Goal: Information Seeking & Learning: Learn about a topic

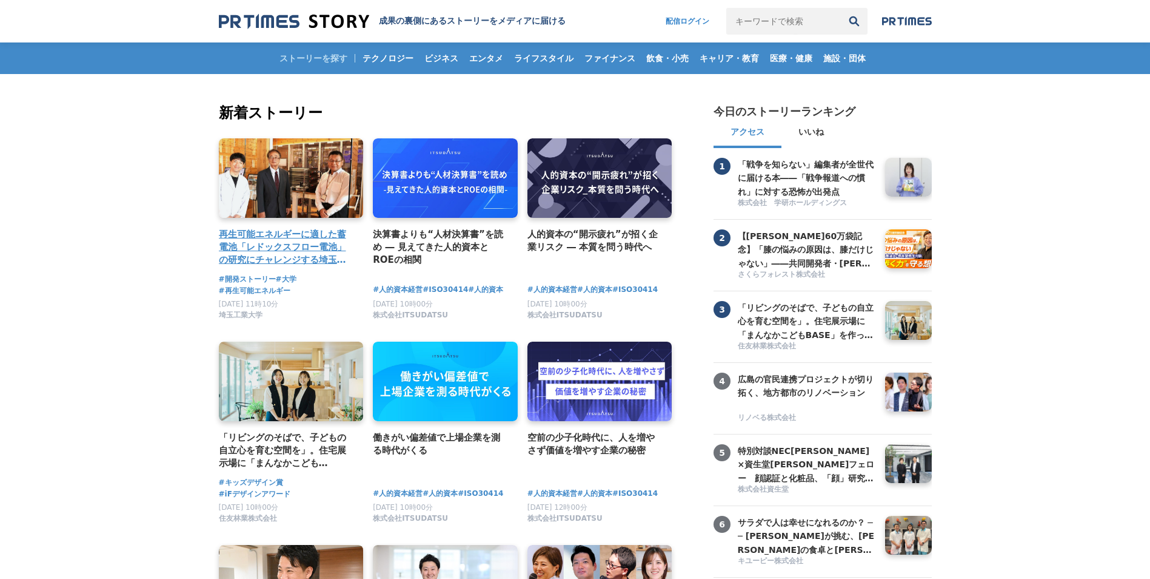
click at [295, 170] on link at bounding box center [291, 178] width 152 height 84
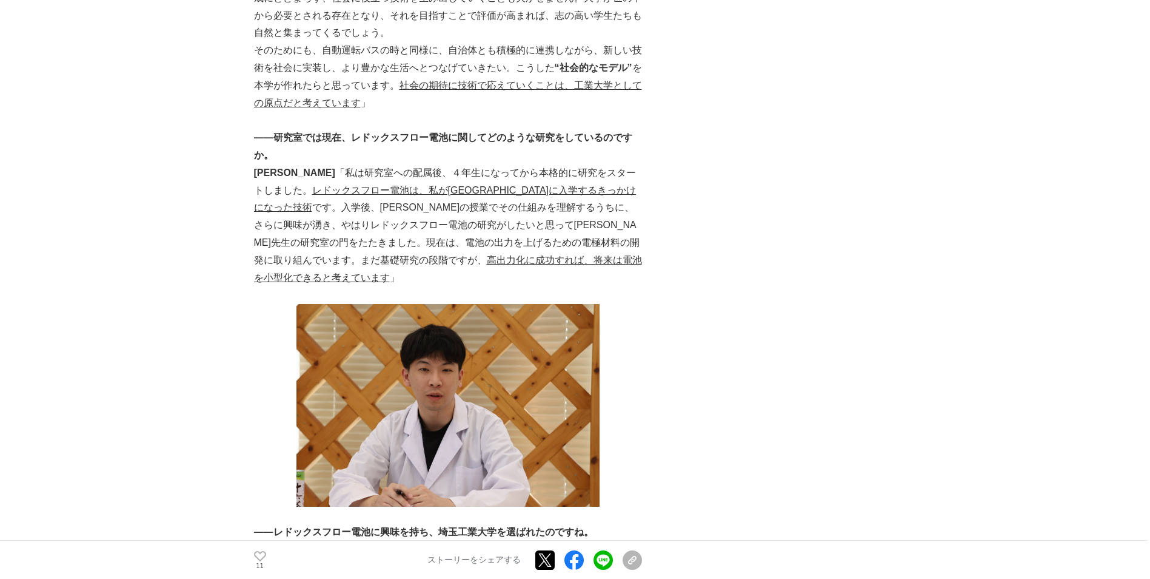
scroll to position [5434, 0]
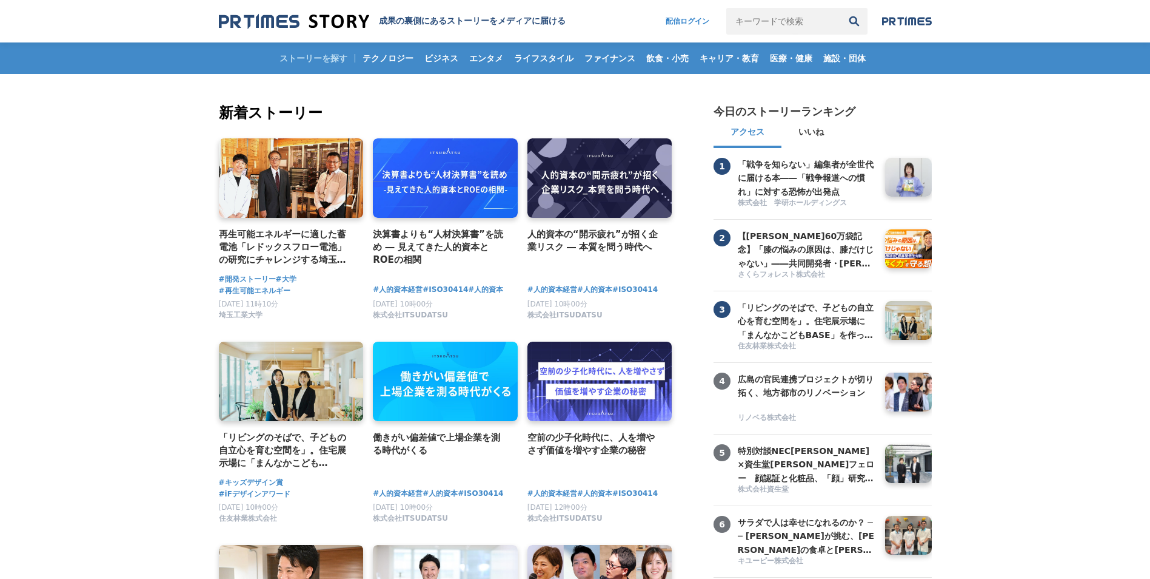
click at [902, 20] on img at bounding box center [907, 21] width 50 height 10
